Goal: Task Accomplishment & Management: Manage account settings

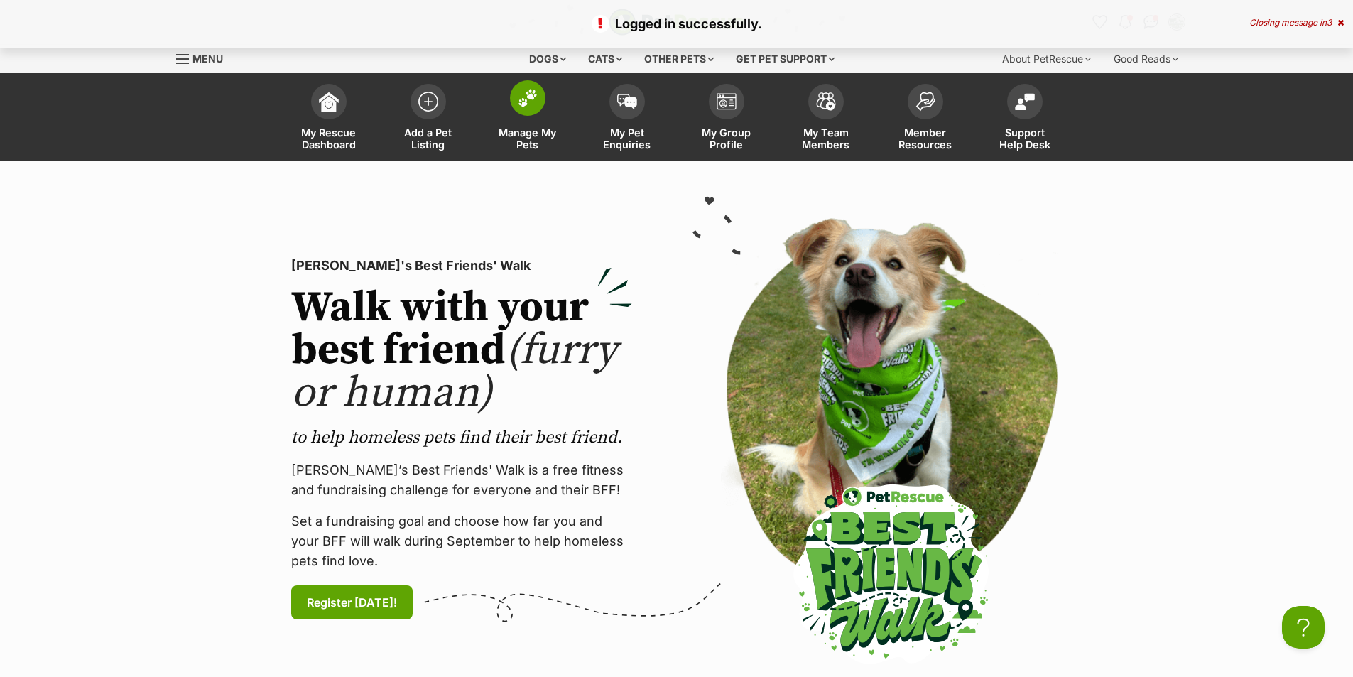
click at [524, 114] on span at bounding box center [528, 98] width 36 height 36
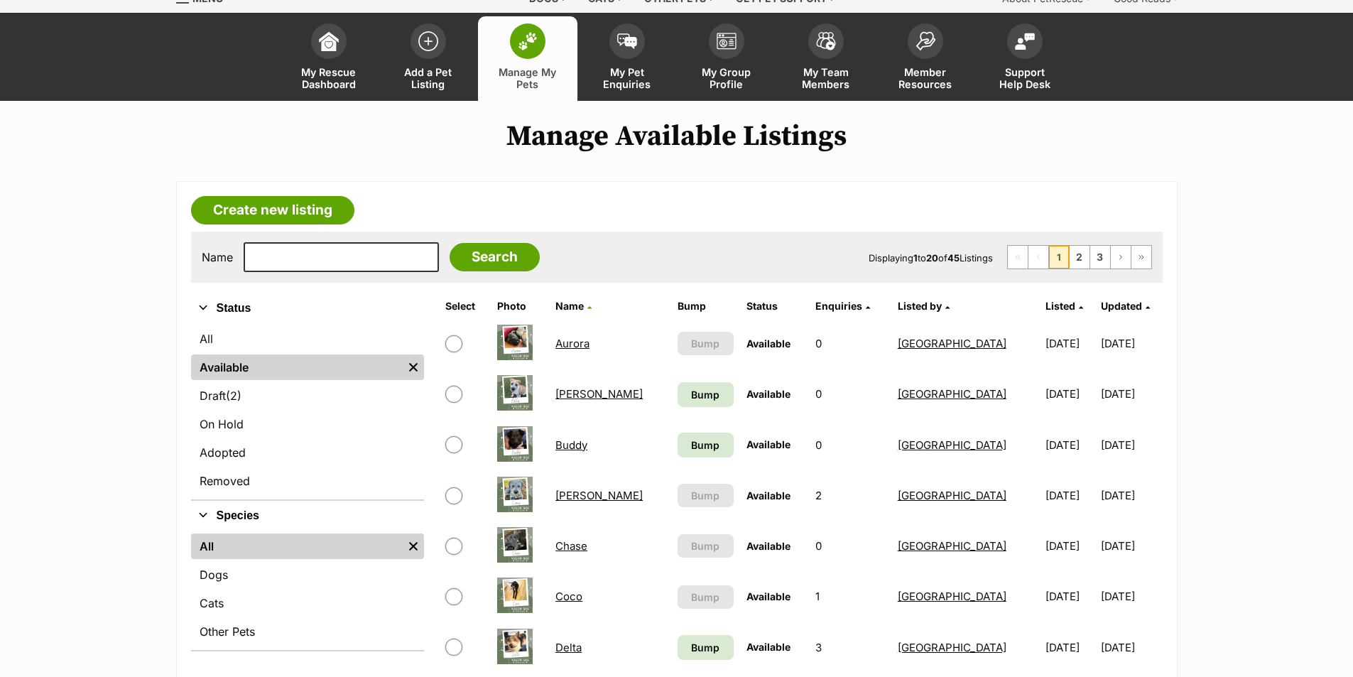
scroll to position [284, 0]
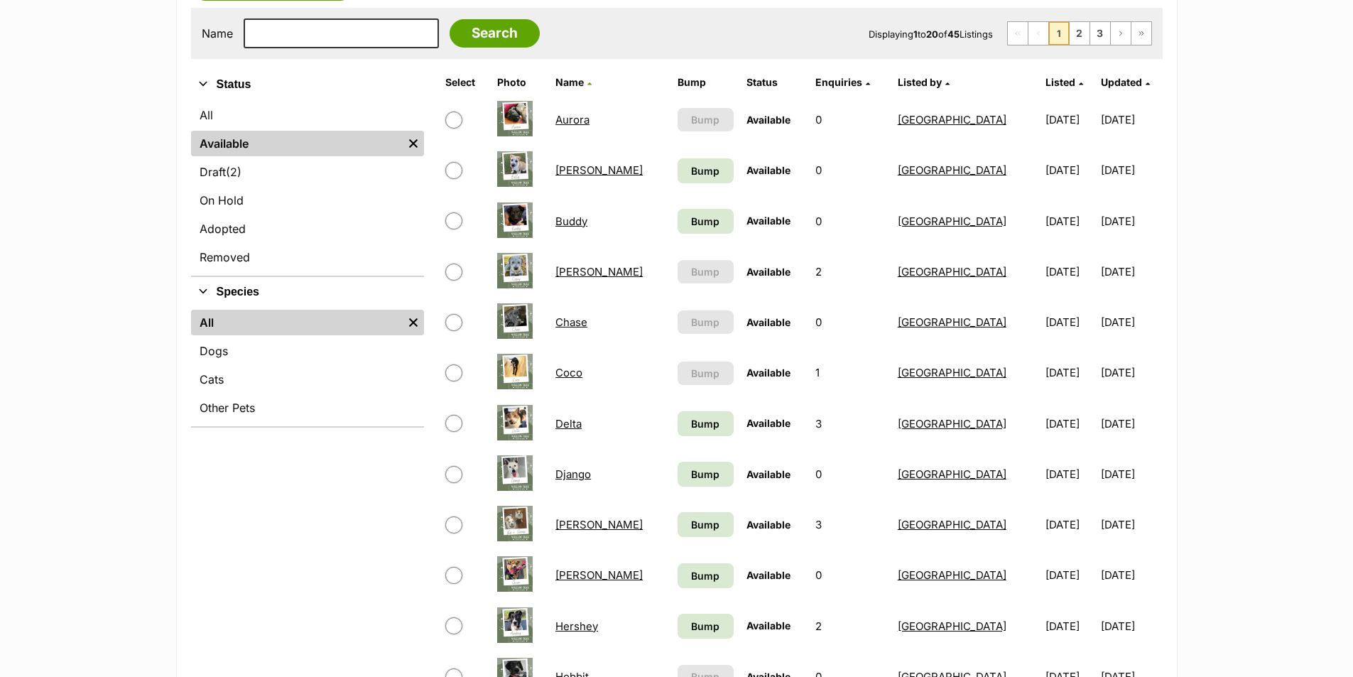
click at [578, 373] on link "Coco" at bounding box center [569, 372] width 27 height 13
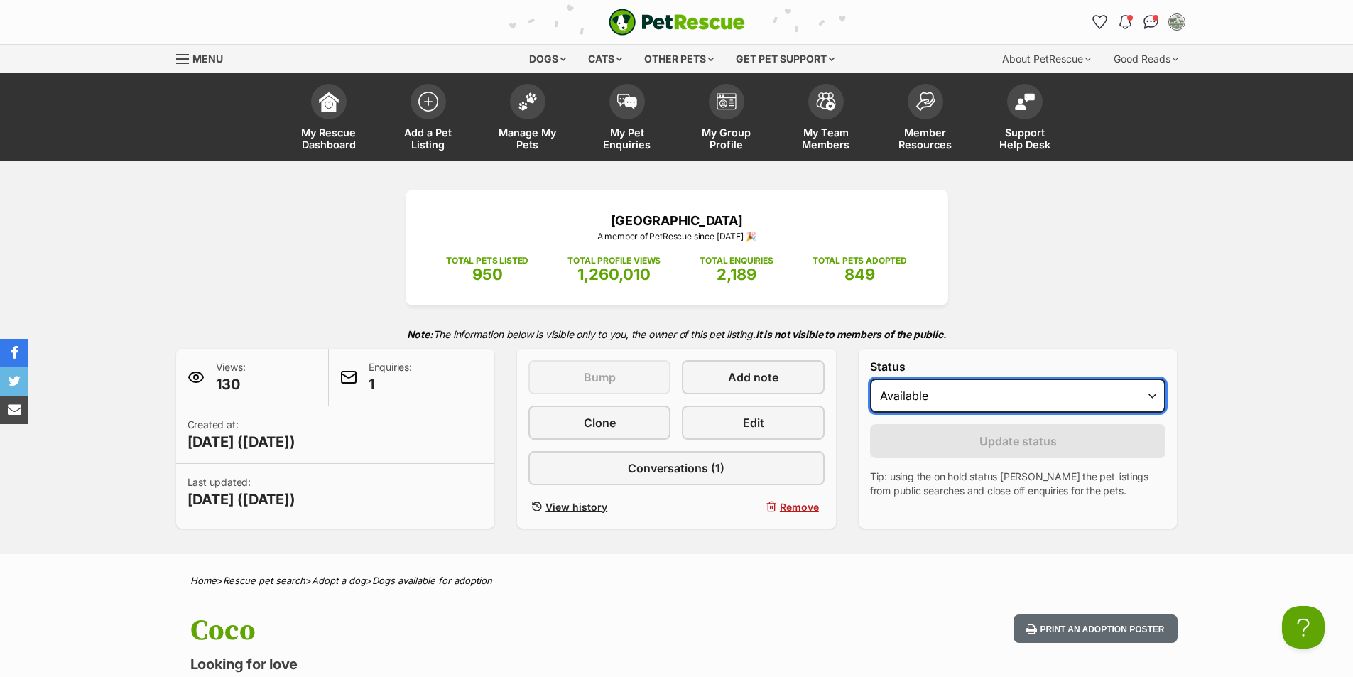
drag, startPoint x: 1054, startPoint y: 387, endPoint x: 1047, endPoint y: 399, distance: 13.7
click at [1054, 387] on select "Draft - not available as listing has enquires Available On hold Adopted" at bounding box center [1018, 396] width 296 height 34
select select "rehomed"
click at [870, 379] on select "Draft - not available as listing has enquires Available On hold Adopted" at bounding box center [1018, 396] width 296 height 34
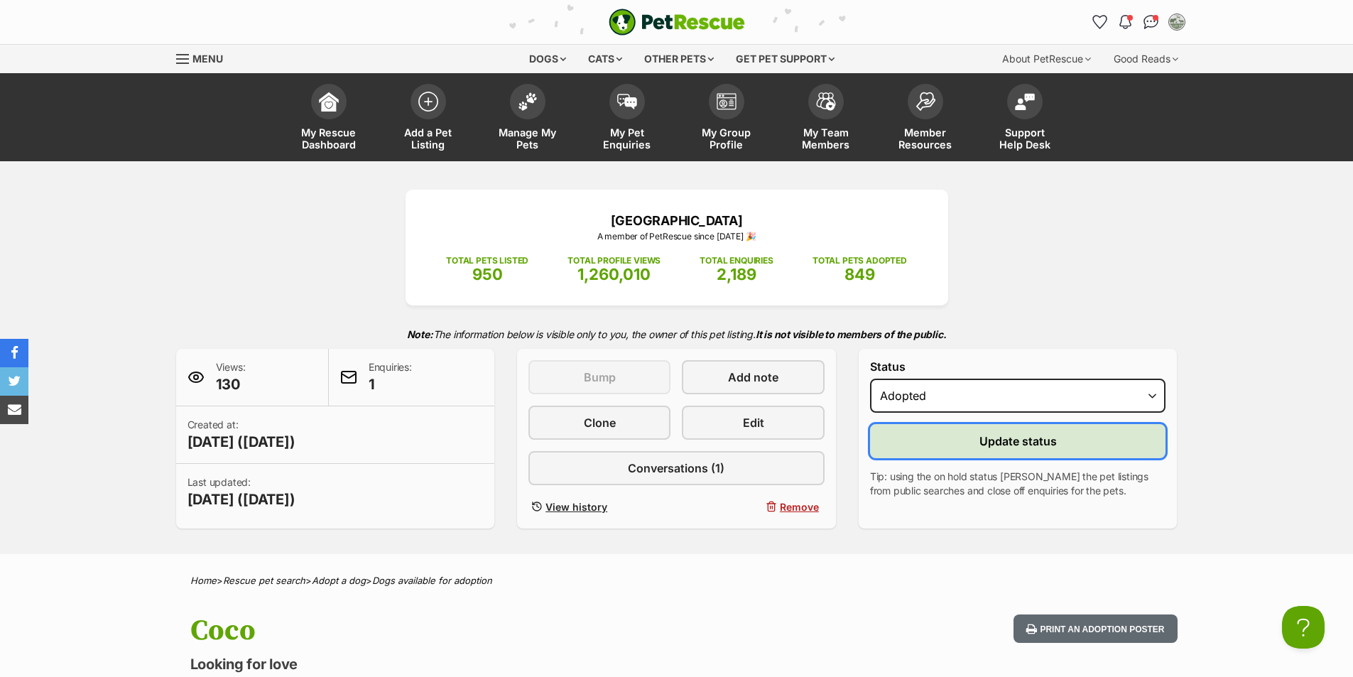
click at [1031, 439] on span "Update status" at bounding box center [1018, 441] width 77 height 17
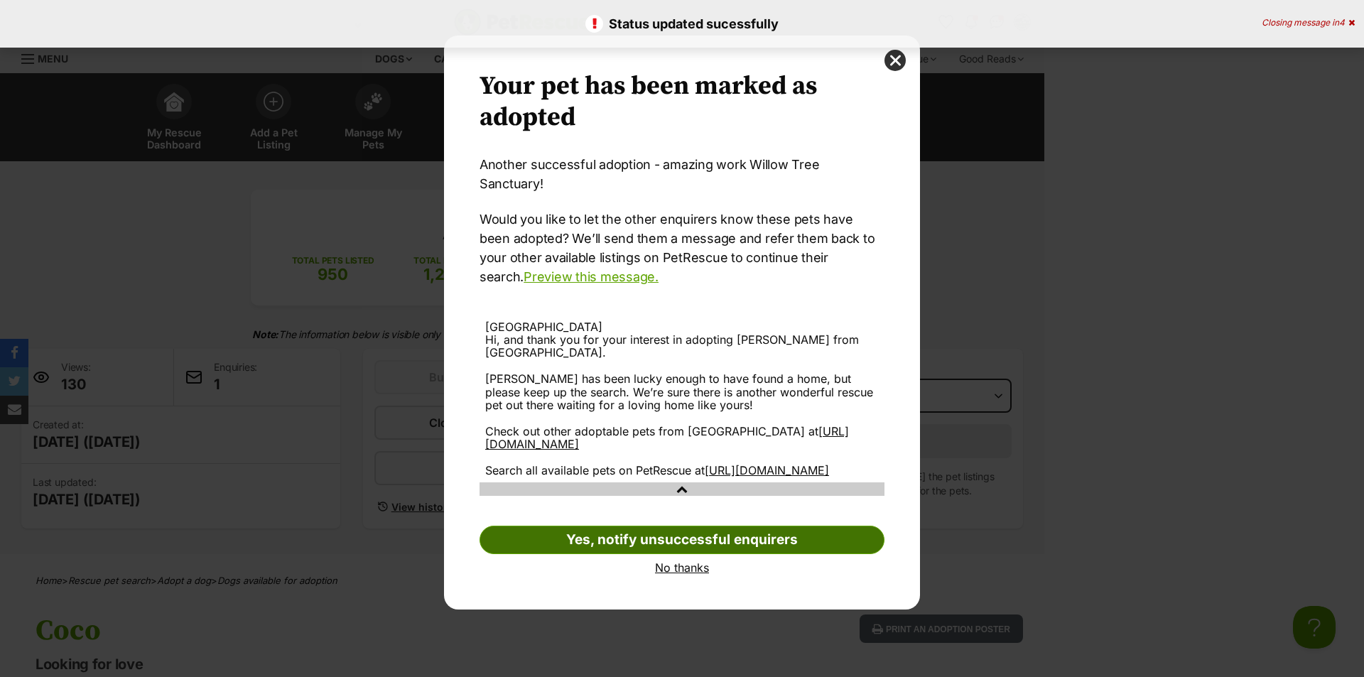
click at [659, 529] on link "Yes, notify unsuccessful enquirers" at bounding box center [682, 540] width 405 height 28
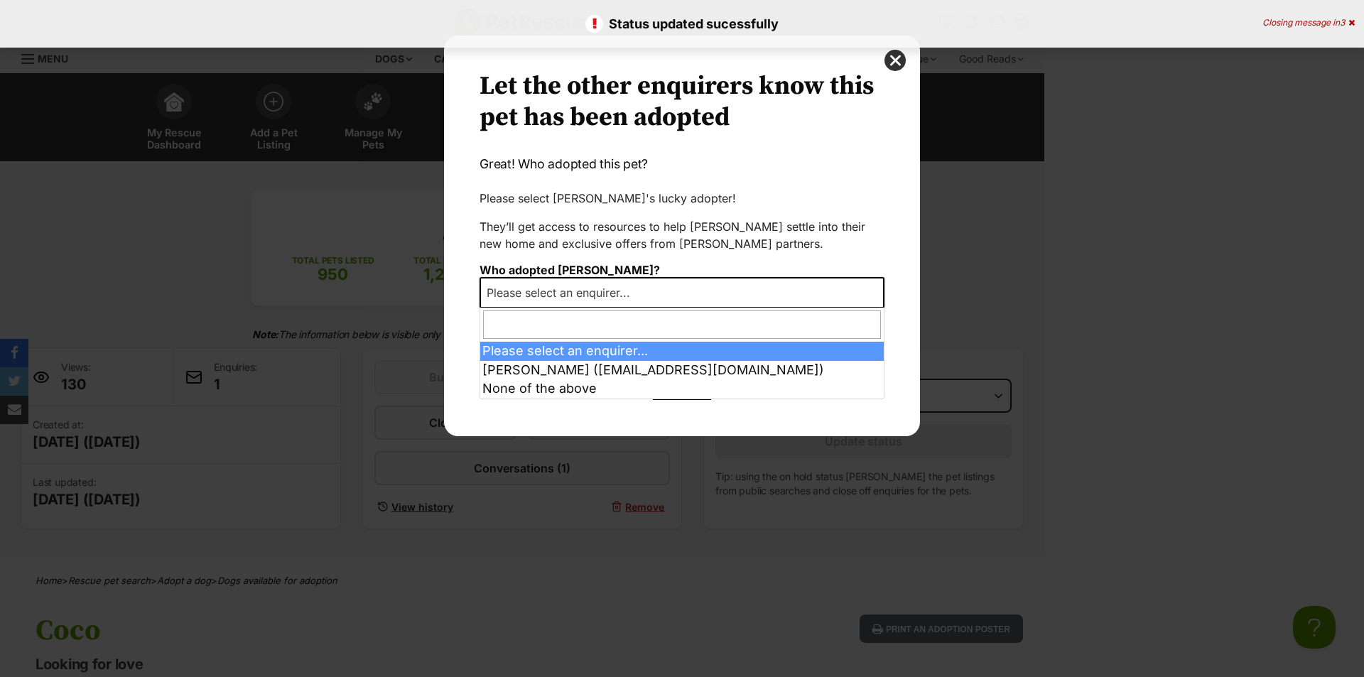
click at [615, 291] on span "Please select an enquirer..." at bounding box center [562, 293] width 163 height 20
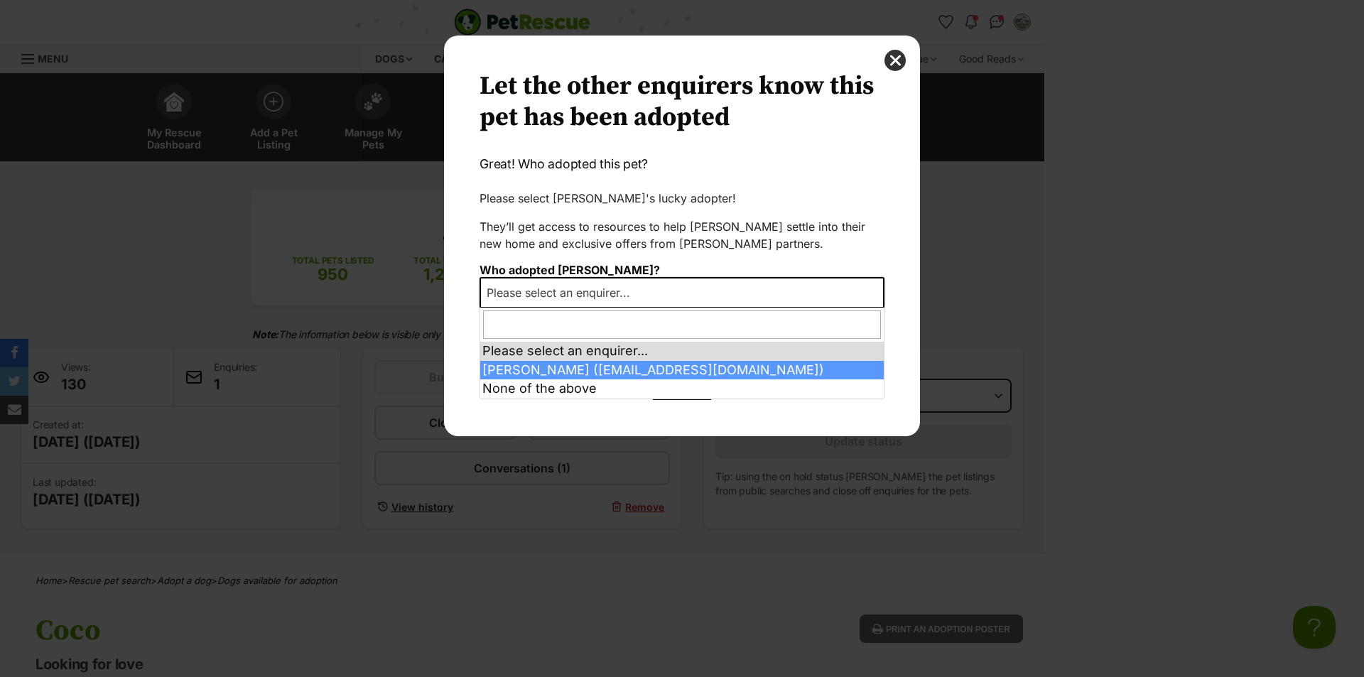
select select "2019355"
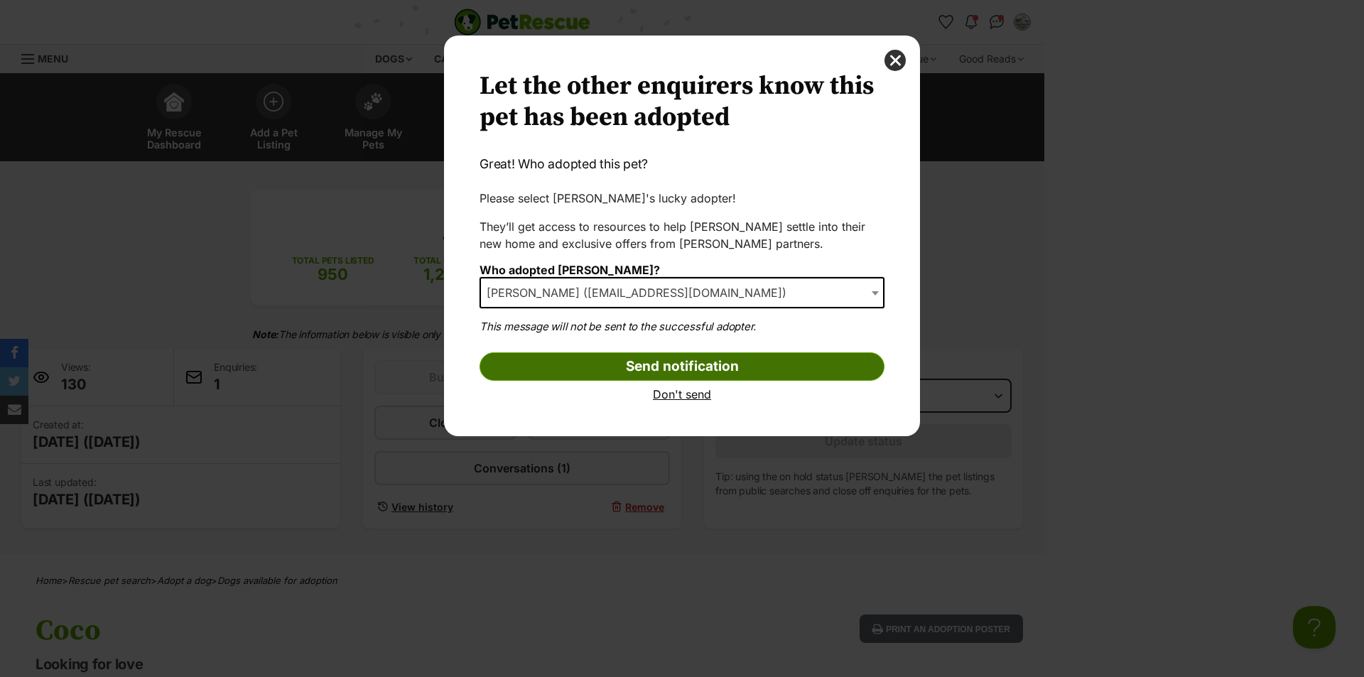
click at [688, 372] on input "Send notification" at bounding box center [682, 366] width 405 height 28
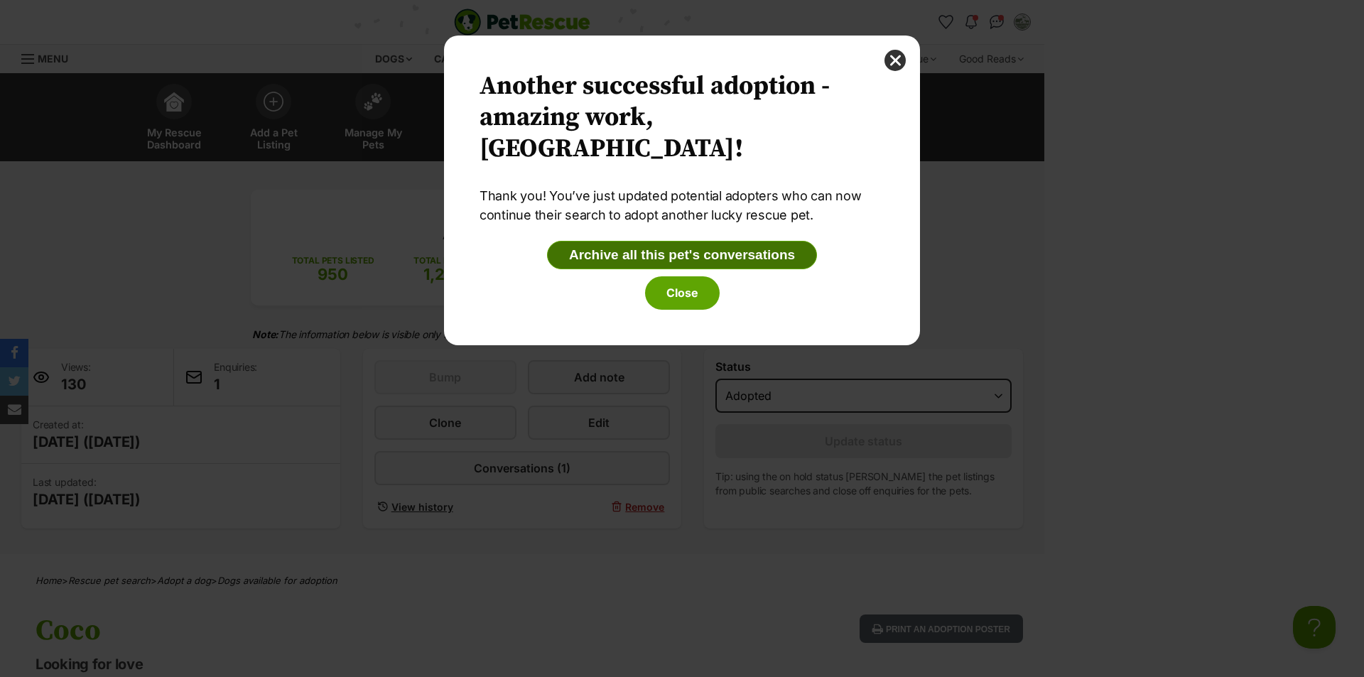
click at [726, 259] on button "Archive all this pet's conversations" at bounding box center [682, 255] width 270 height 28
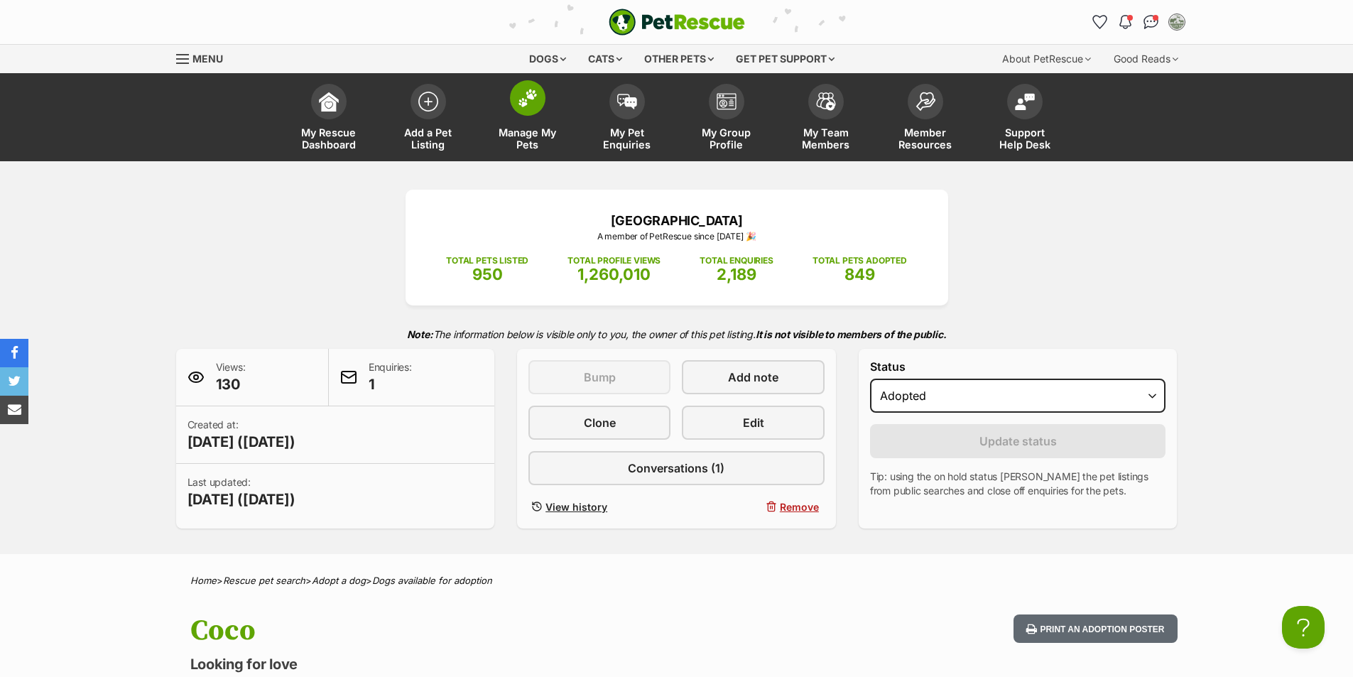
click at [524, 94] on img at bounding box center [528, 98] width 20 height 18
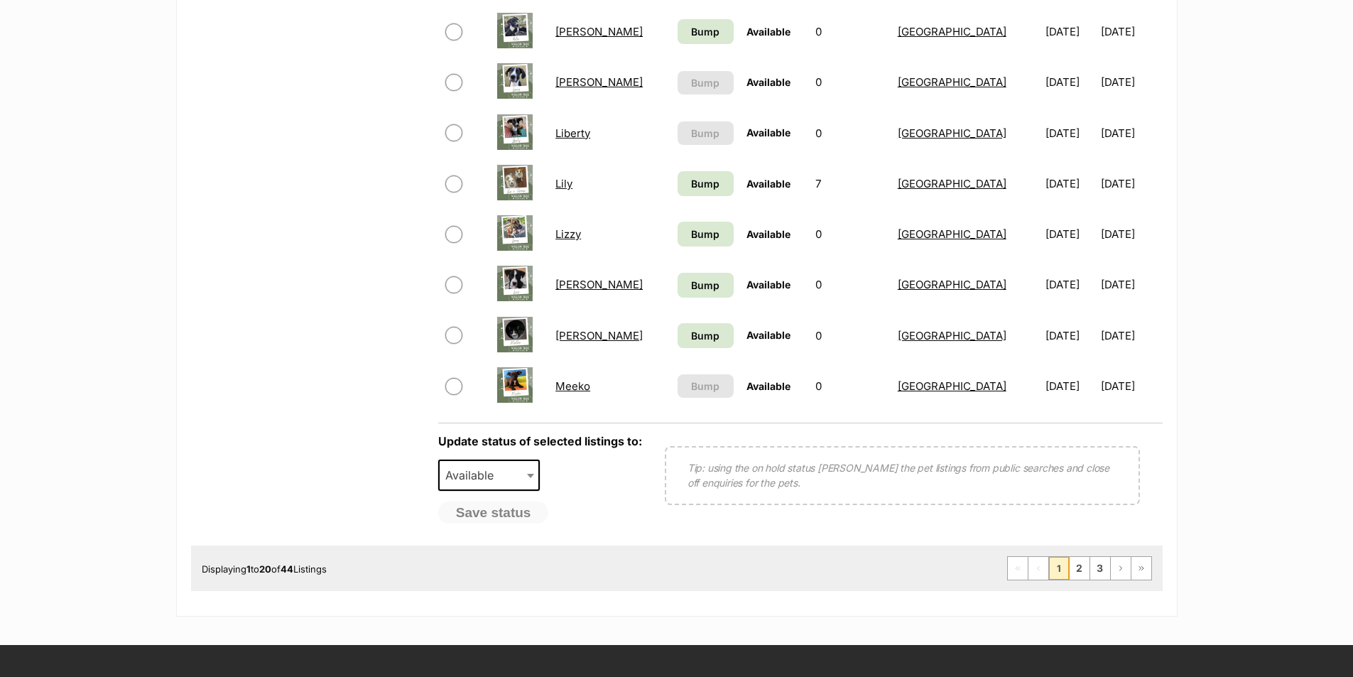
scroll to position [995, 0]
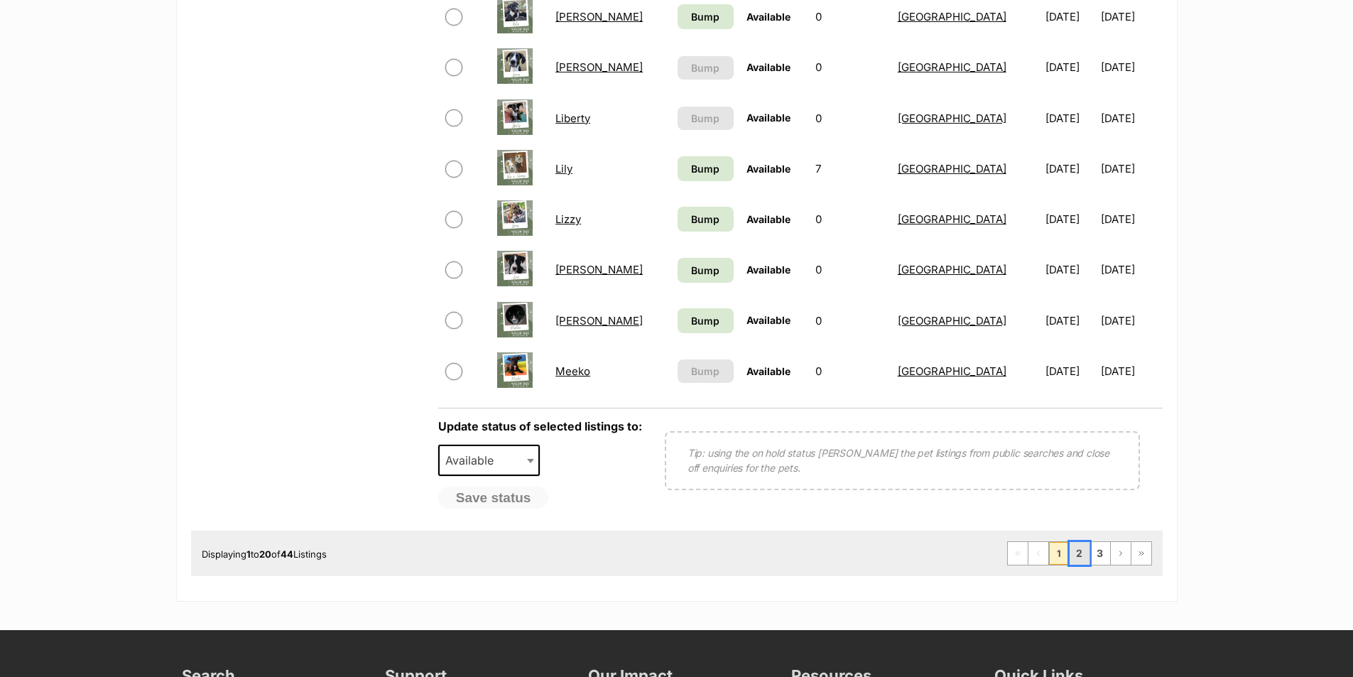
click at [1083, 556] on link "2" at bounding box center [1080, 553] width 20 height 23
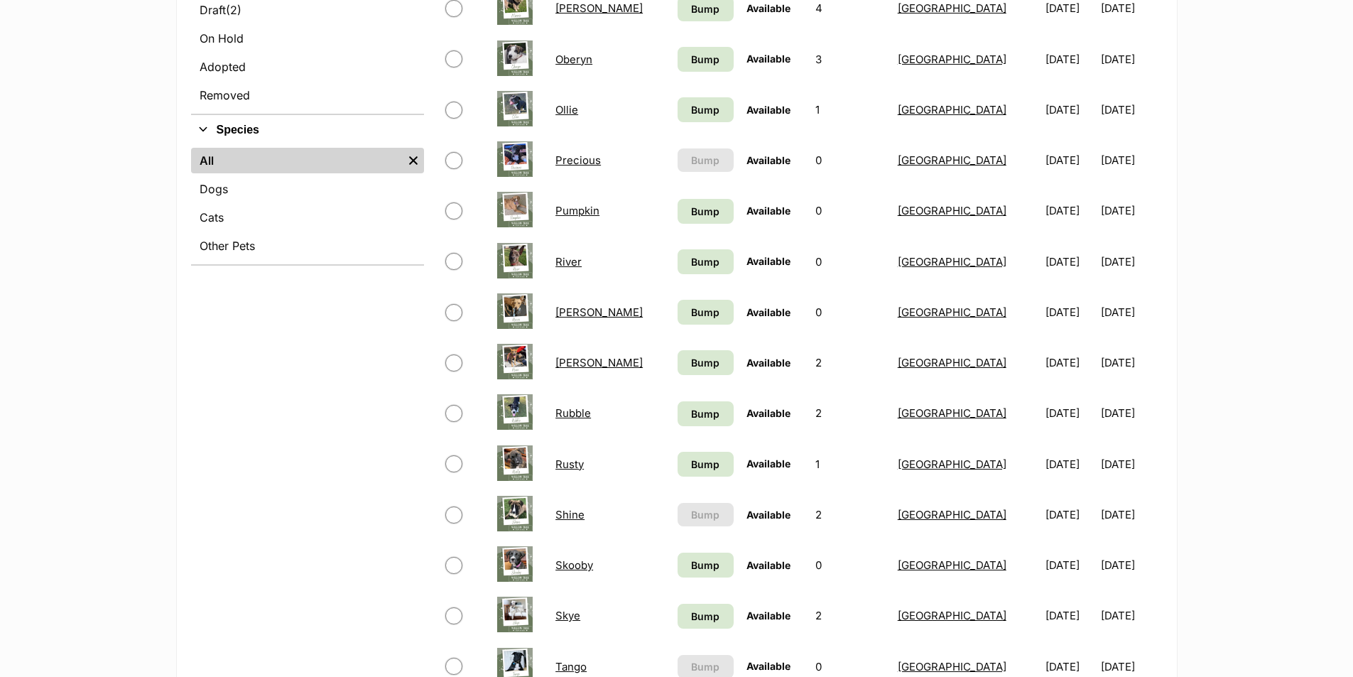
scroll to position [497, 0]
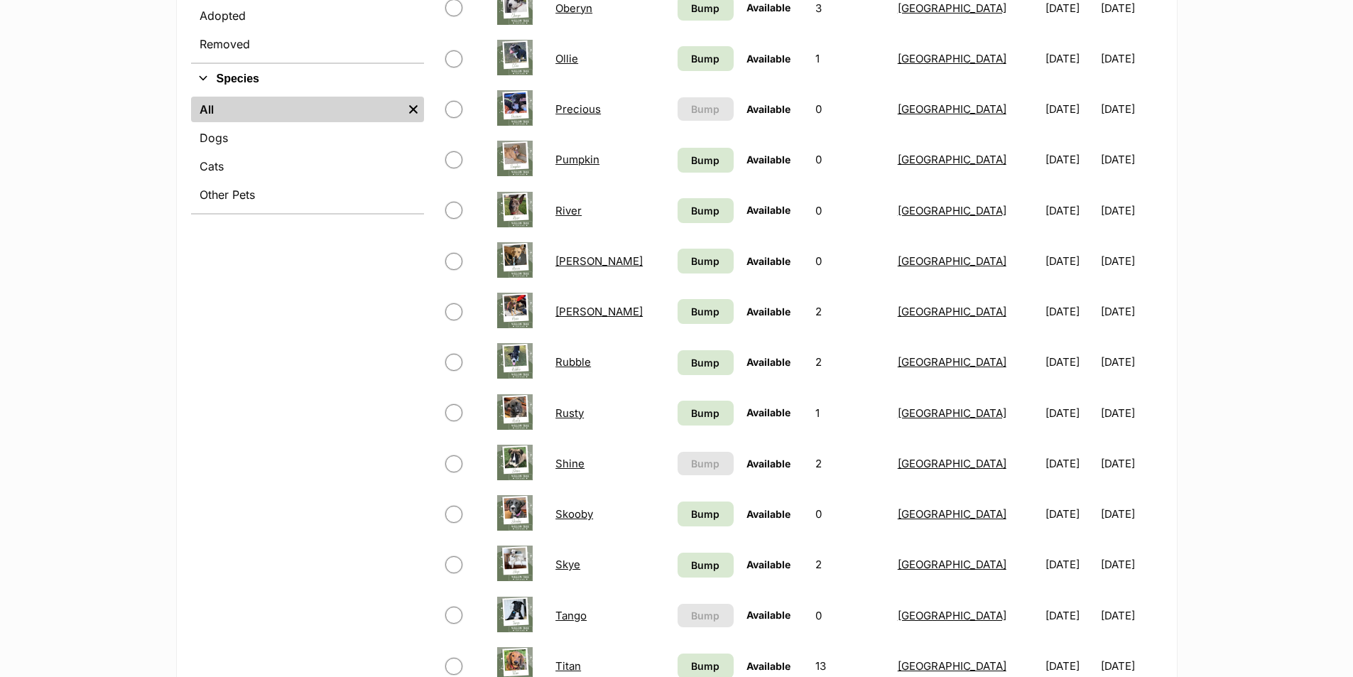
click at [570, 470] on link "Shine" at bounding box center [570, 463] width 29 height 13
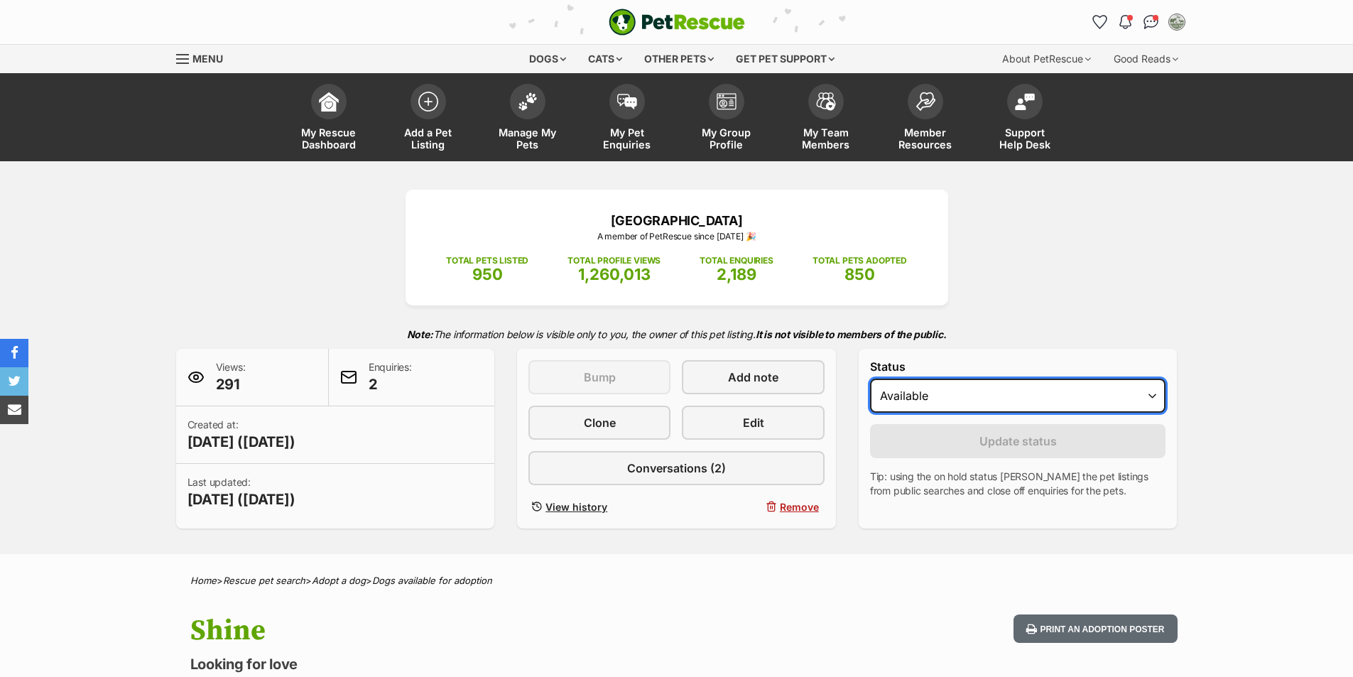
drag, startPoint x: 0, startPoint y: 0, endPoint x: 974, endPoint y: 411, distance: 1057.3
click at [980, 391] on select "Draft - not available as listing has enquires Available On hold Adopted" at bounding box center [1018, 396] width 296 height 34
select select "rehomed"
click at [870, 379] on select "Draft - not available as listing has enquires Available On hold Adopted" at bounding box center [1018, 396] width 296 height 34
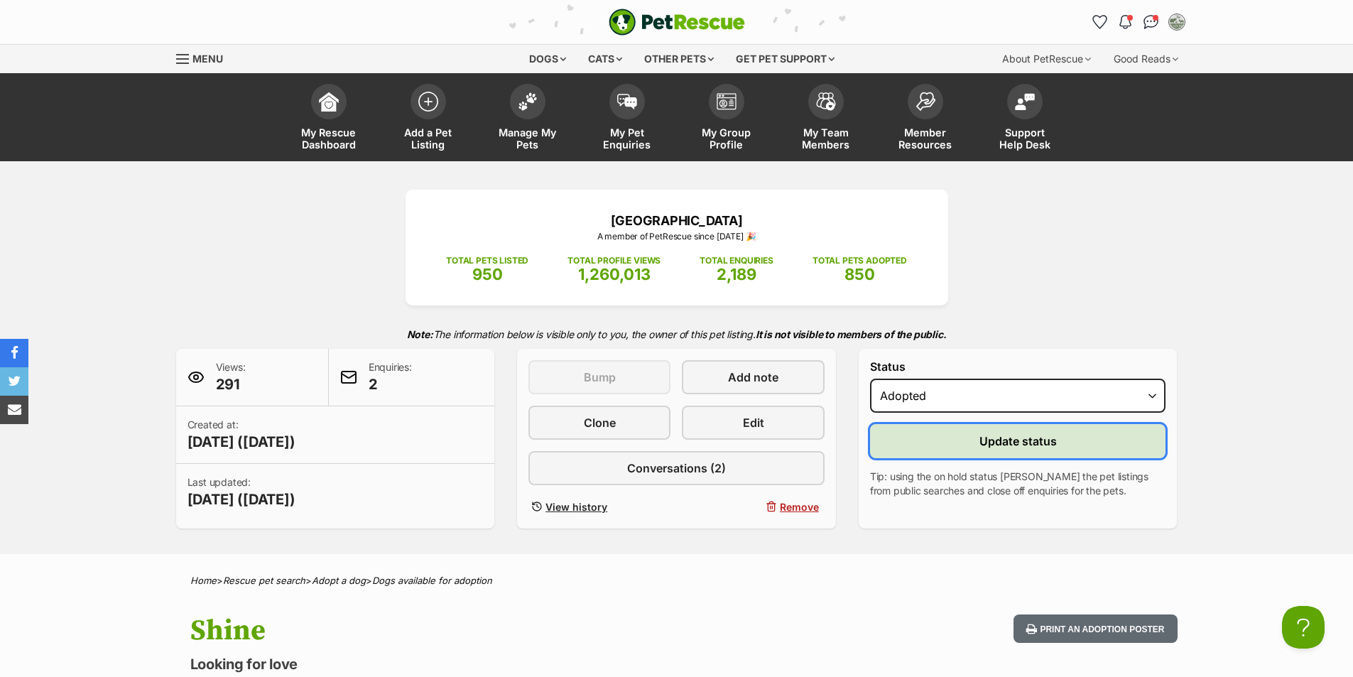
click at [980, 430] on button "Update status" at bounding box center [1018, 441] width 296 height 34
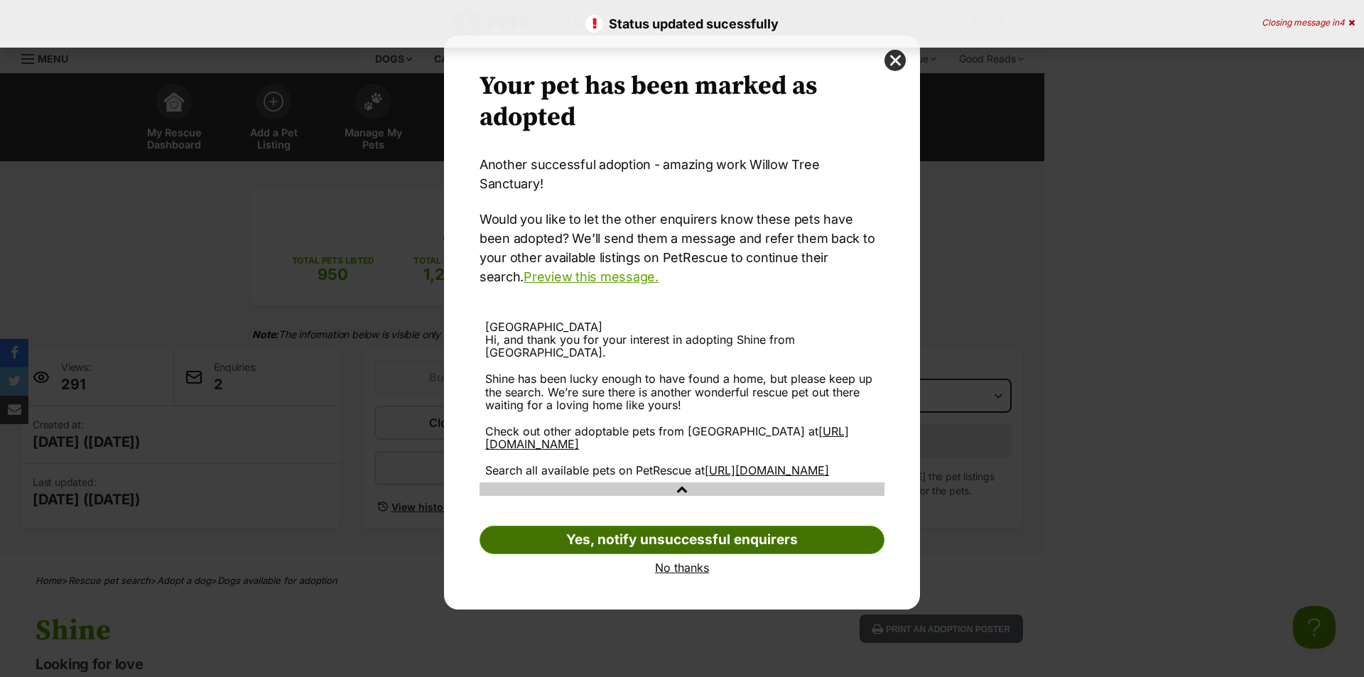
click at [665, 533] on link "Yes, notify unsuccessful enquirers" at bounding box center [682, 540] width 405 height 28
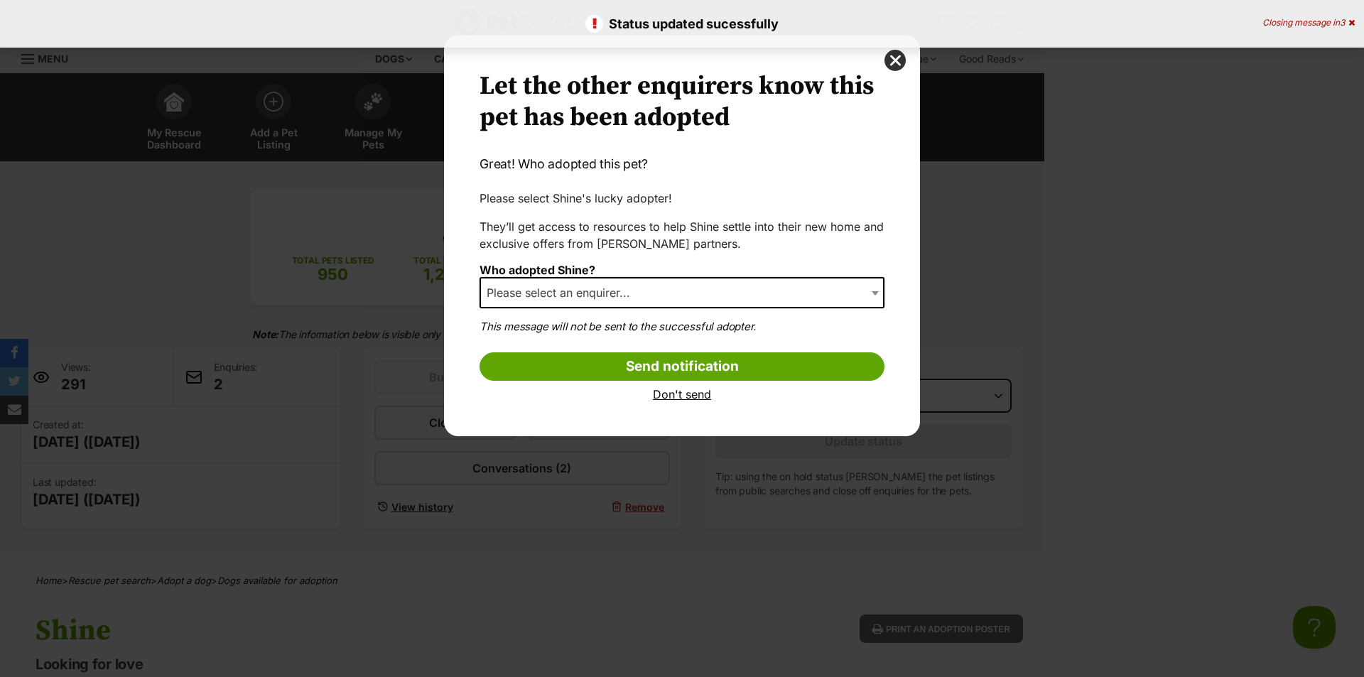
click at [585, 294] on span "Please select an enquirer..." at bounding box center [562, 293] width 163 height 20
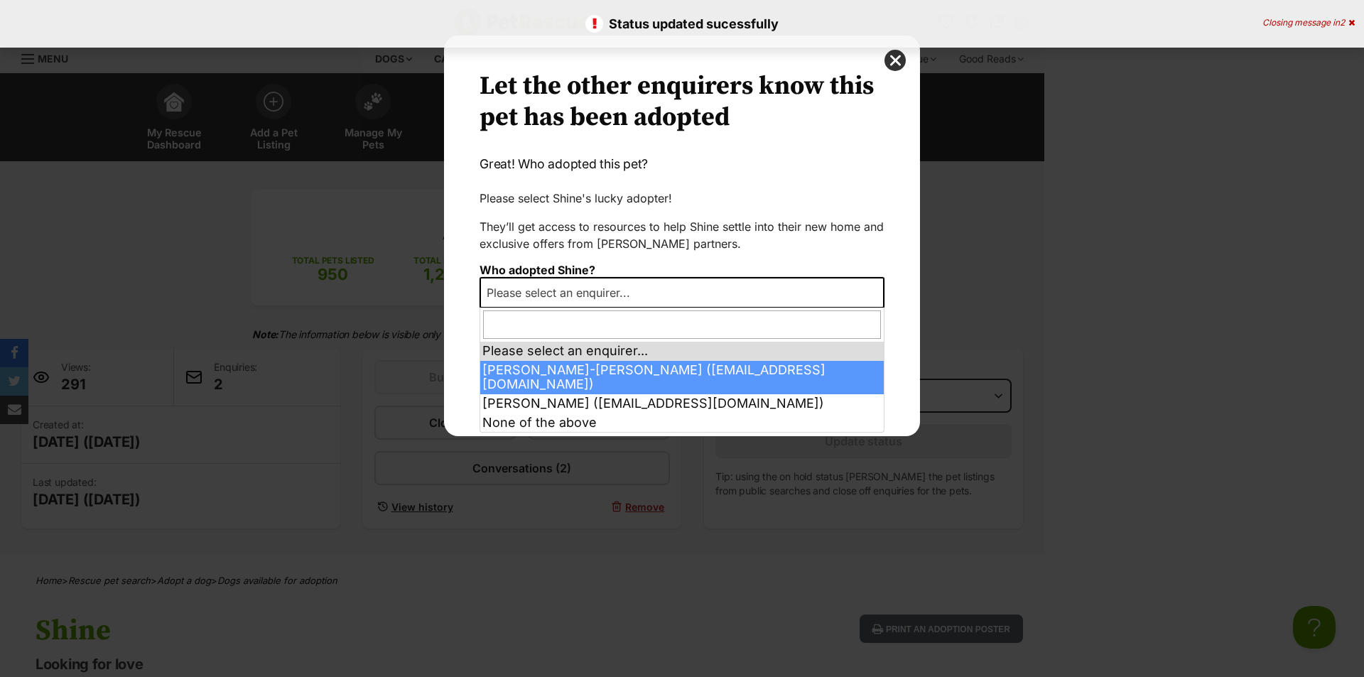
select select "2019506"
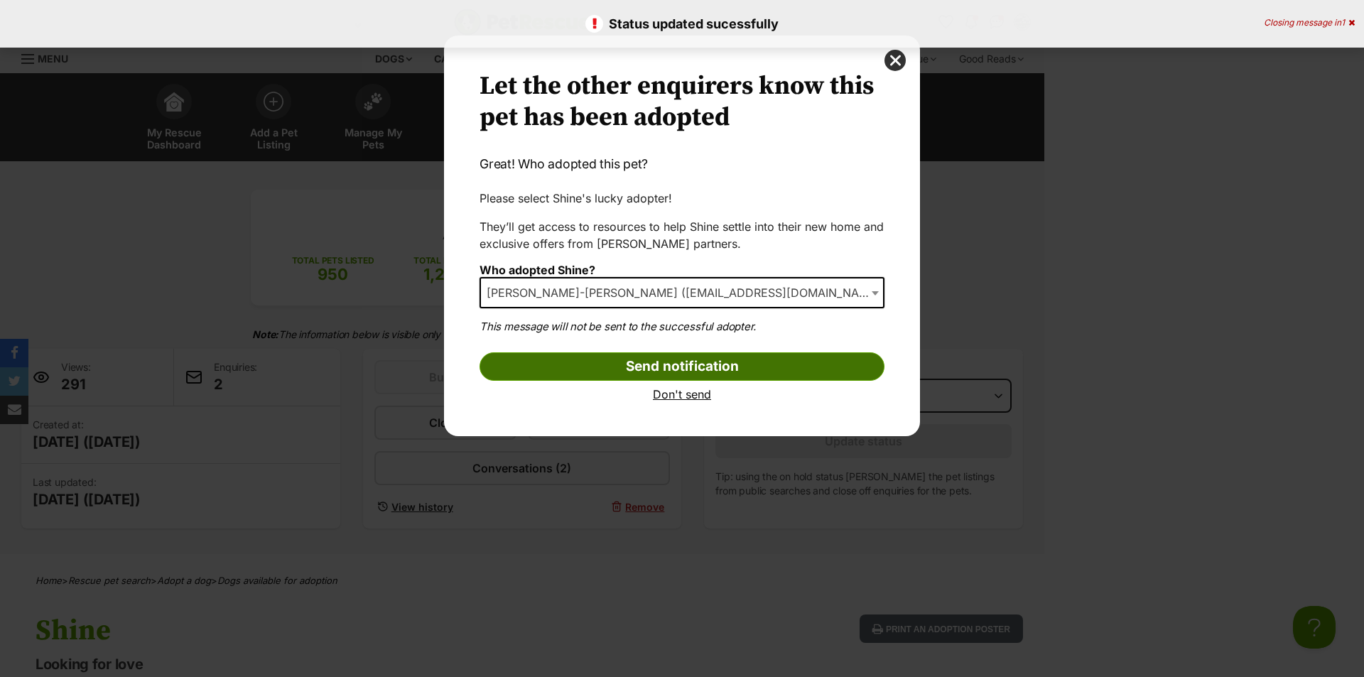
click at [634, 372] on input "Send notification" at bounding box center [682, 366] width 405 height 28
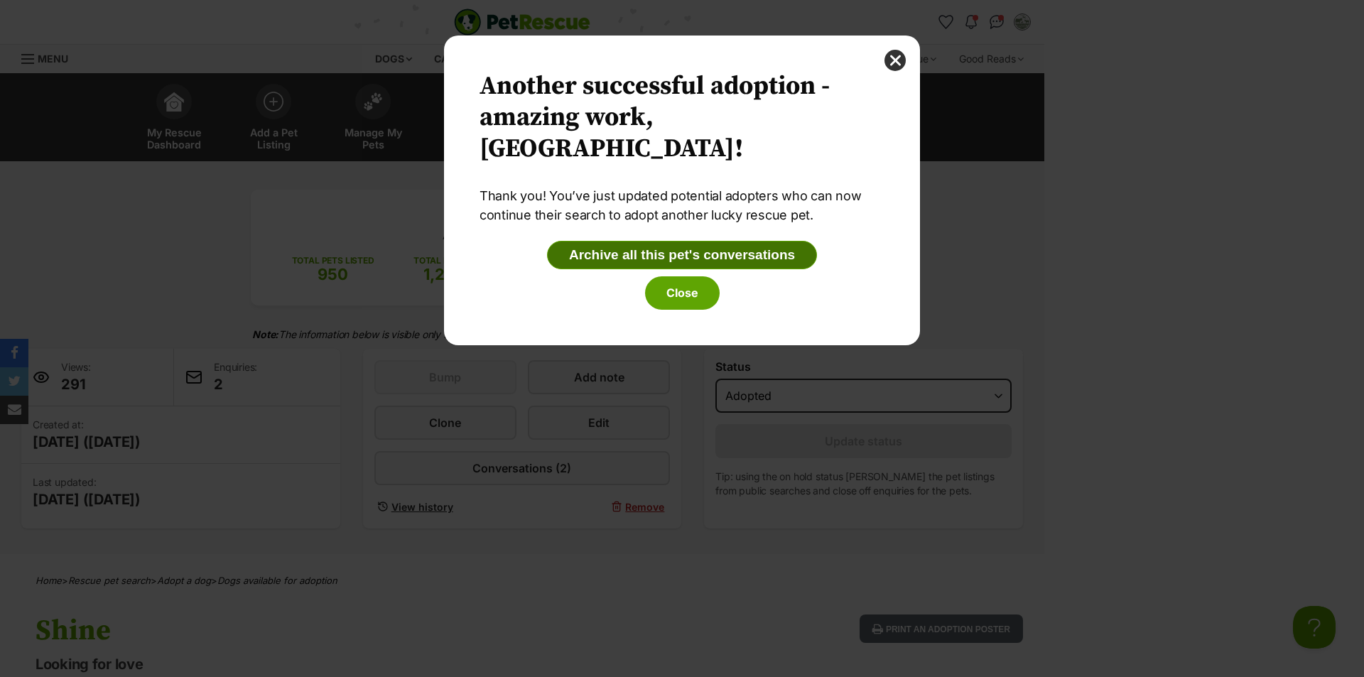
click at [671, 250] on button "Archive all this pet's conversations" at bounding box center [682, 255] width 270 height 28
